Goal: Task Accomplishment & Management: Use online tool/utility

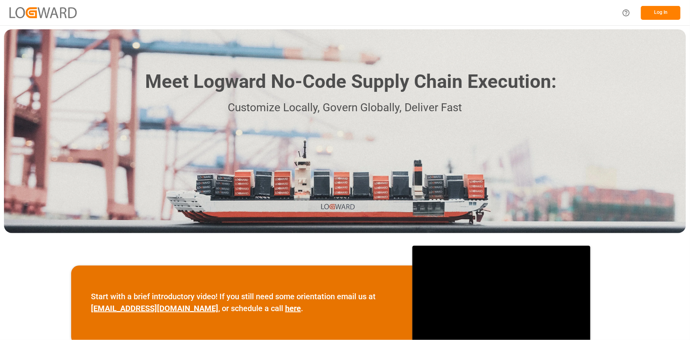
click at [643, 8] on button "Log In" at bounding box center [661, 13] width 40 height 14
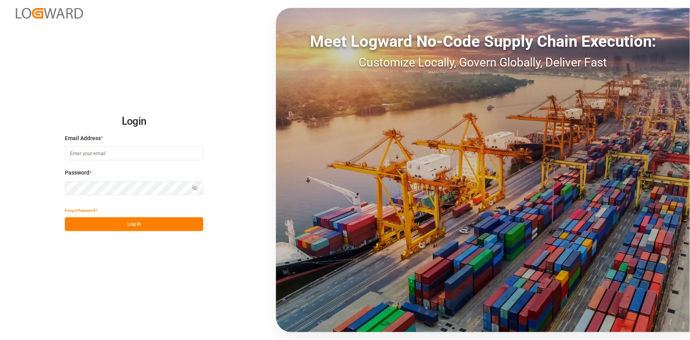
type input "[EMAIL_ADDRESS][DOMAIN_NAME]"
click at [127, 225] on button "Log In" at bounding box center [134, 224] width 138 height 14
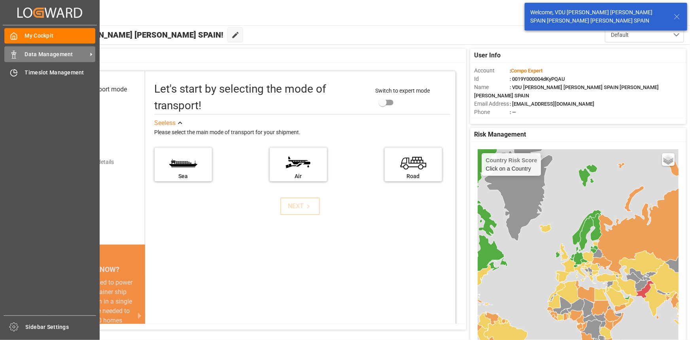
click at [47, 56] on span "Data Management" at bounding box center [56, 54] width 62 height 8
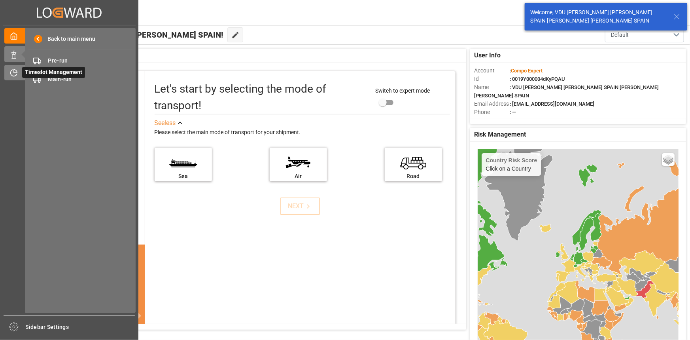
click at [17, 71] on icon at bounding box center [15, 71] width 3 height 3
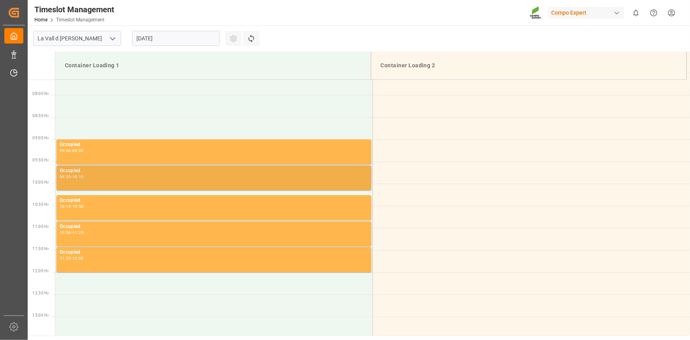
scroll to position [349, 0]
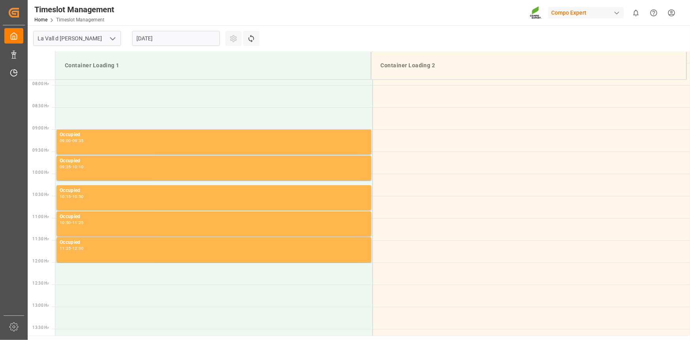
click at [165, 36] on input "[DATE]" at bounding box center [176, 38] width 88 height 15
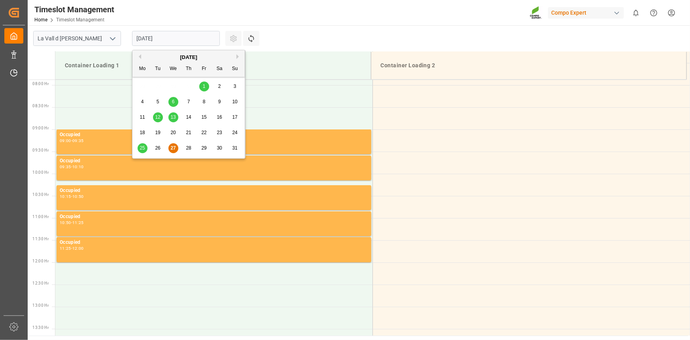
click at [236, 57] on div "Previous Month Next Month [DATE] Mo Tu We Th Fr Sa Su 28 29 30 31 1 2 3 4 5 6 7…" at bounding box center [188, 104] width 113 height 109
click at [238, 55] on button "Next Month" at bounding box center [238, 56] width 5 height 5
click at [174, 86] on span "3" at bounding box center [173, 86] width 3 height 6
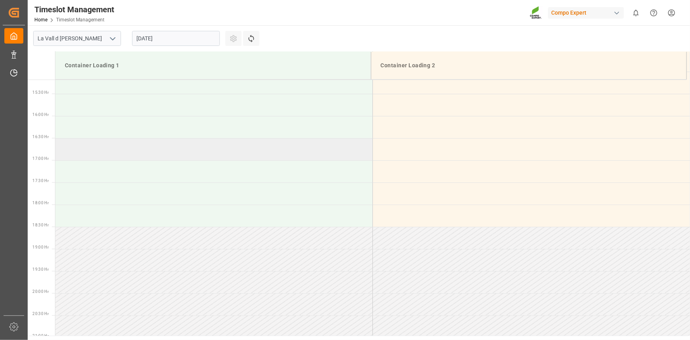
scroll to position [601, 0]
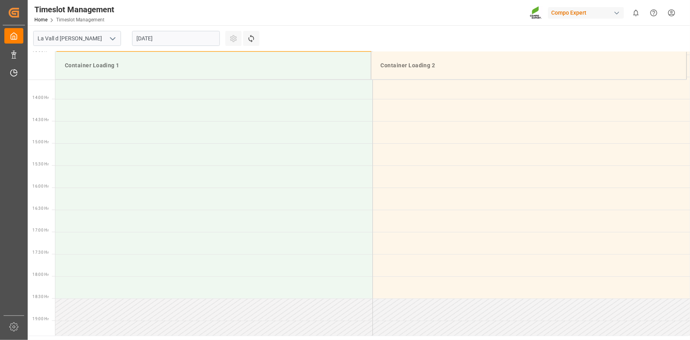
click at [191, 34] on input "[DATE]" at bounding box center [176, 38] width 88 height 15
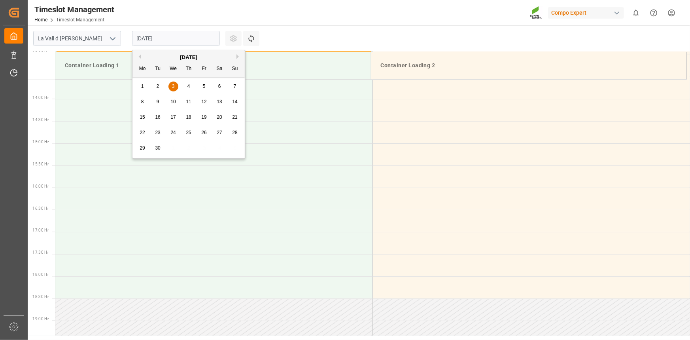
click at [186, 86] on div "4" at bounding box center [189, 86] width 10 height 9
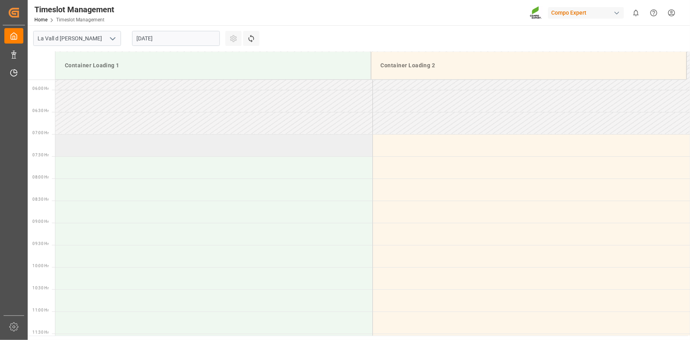
scroll to position [241, 0]
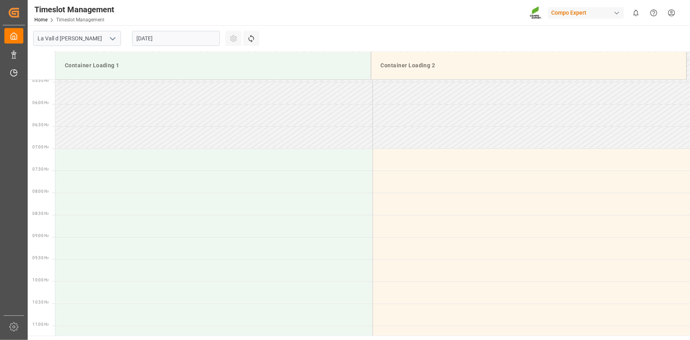
click at [187, 42] on input "[DATE]" at bounding box center [176, 38] width 88 height 15
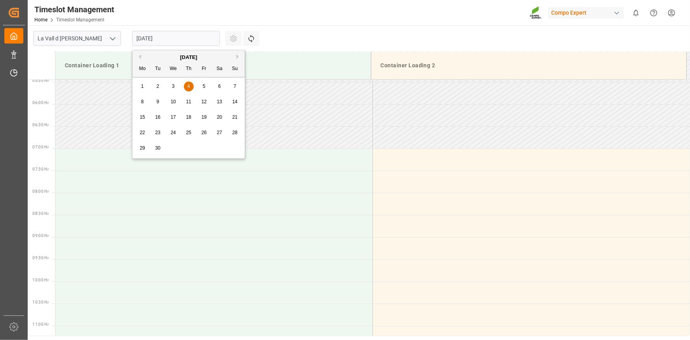
click at [173, 84] on span "3" at bounding box center [173, 86] width 3 height 6
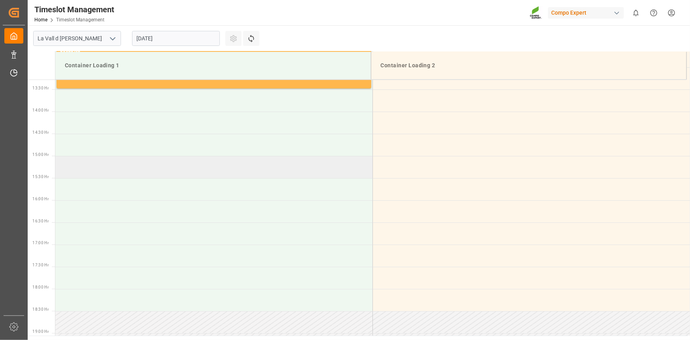
scroll to position [601, 0]
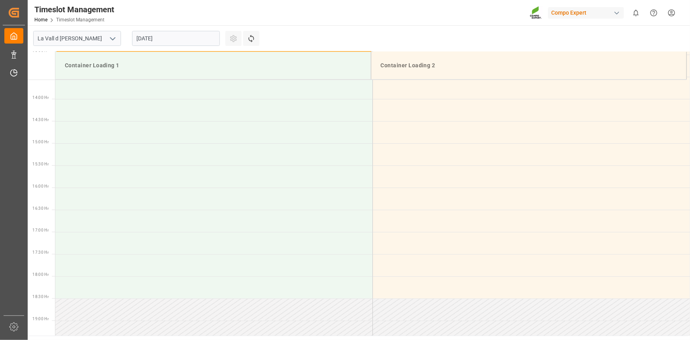
click at [171, 30] on div "[DATE]" at bounding box center [176, 38] width 99 height 26
click at [170, 36] on input "[DATE]" at bounding box center [176, 38] width 88 height 15
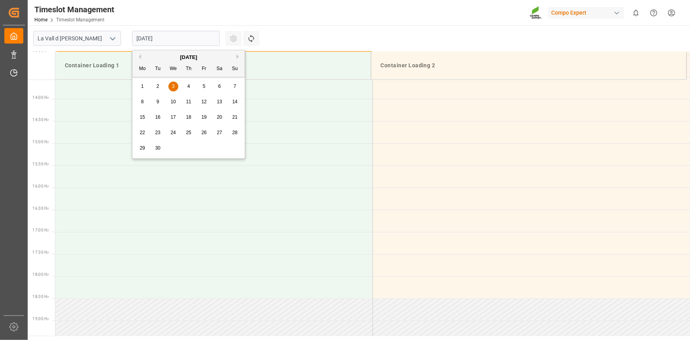
click at [182, 85] on div "1 2 3 4 5 6 7" at bounding box center [189, 86] width 108 height 15
click at [186, 85] on div "4" at bounding box center [189, 86] width 10 height 9
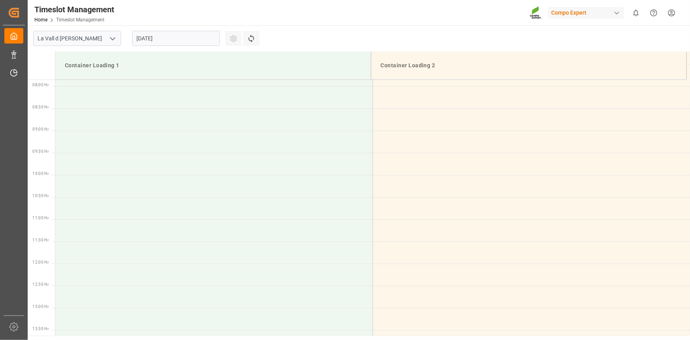
scroll to position [349, 0]
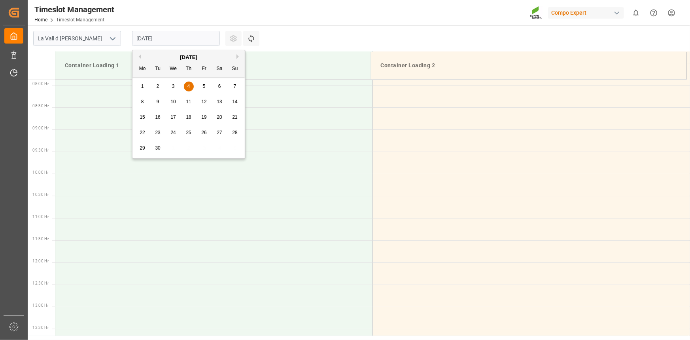
click at [191, 38] on input "[DATE]" at bounding box center [176, 38] width 88 height 15
click at [207, 86] on div "5" at bounding box center [204, 86] width 10 height 9
